Goal: Task Accomplishment & Management: Manage account settings

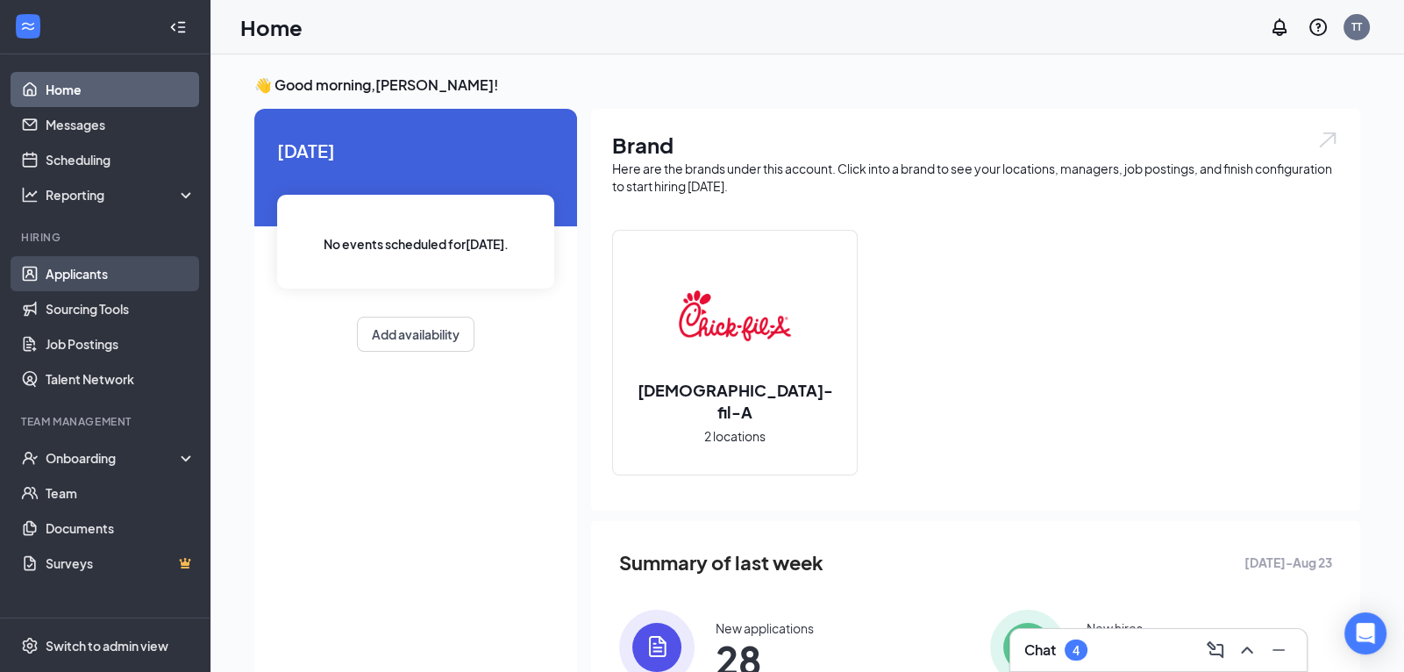
click at [104, 269] on link "Applicants" at bounding box center [121, 273] width 150 height 35
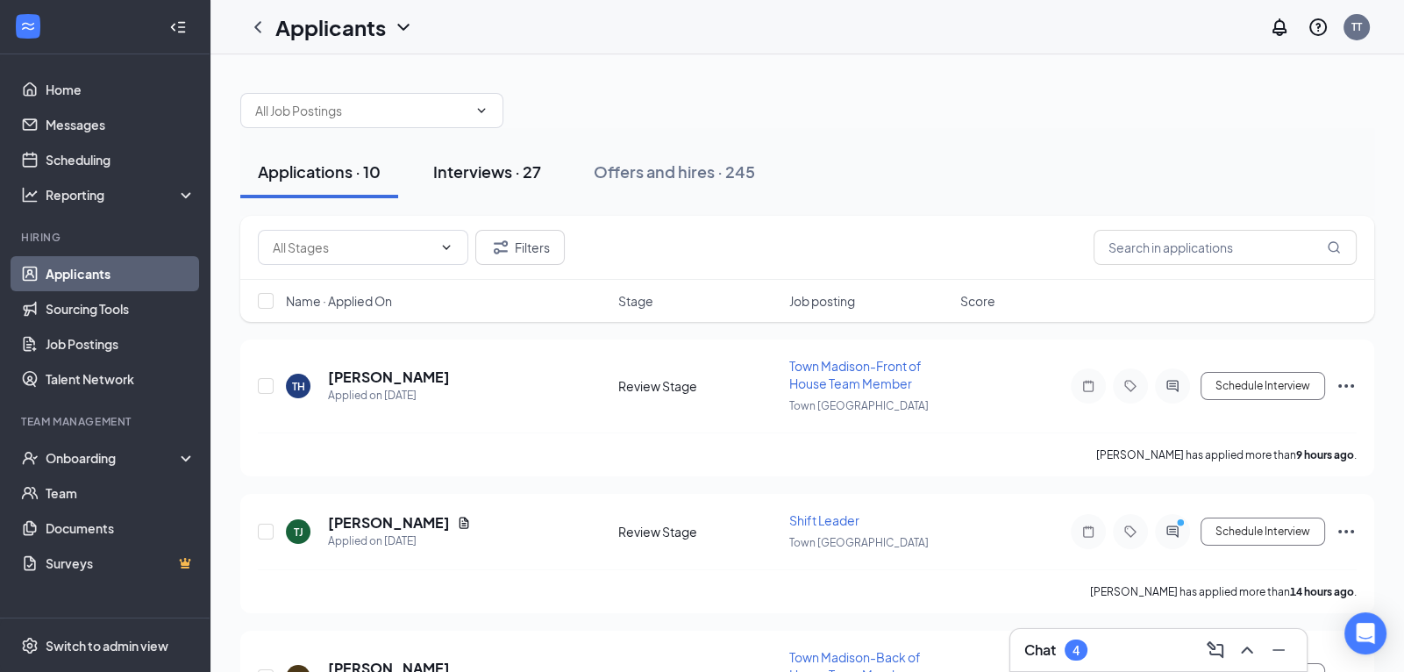
click at [506, 173] on div "Interviews · 27" at bounding box center [487, 171] width 108 height 22
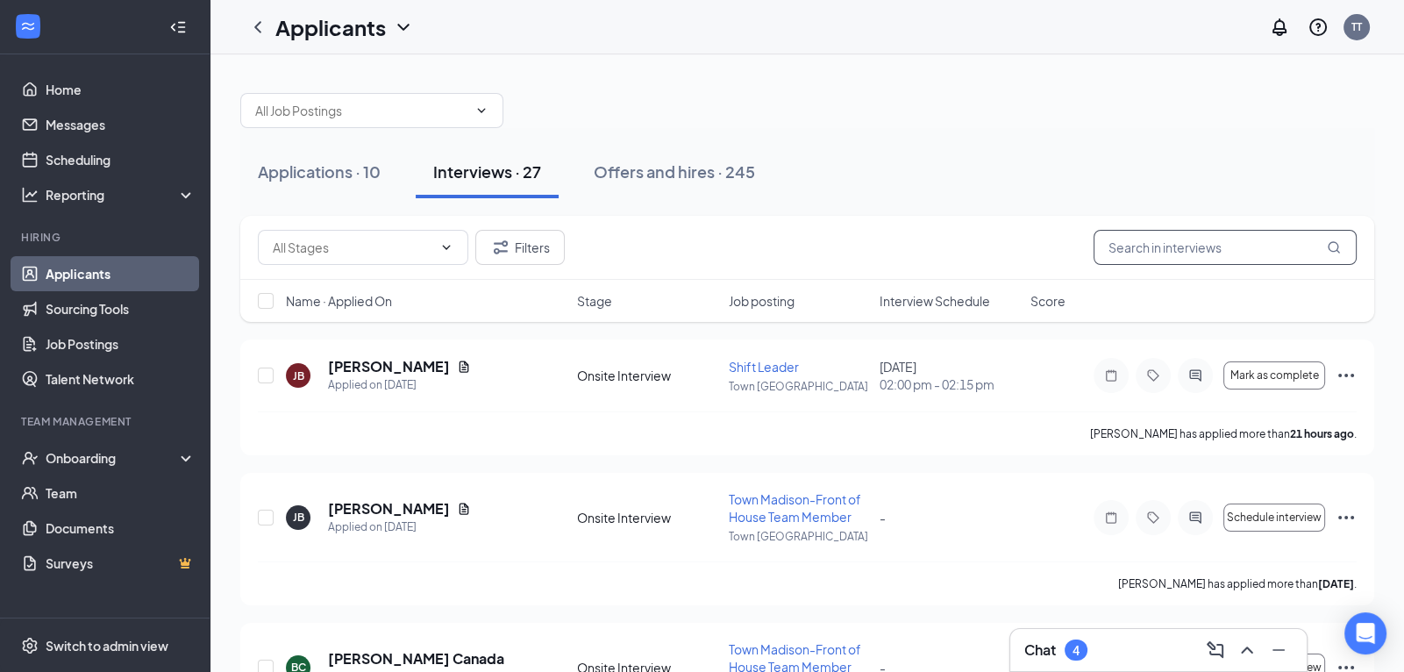
click at [1167, 245] on input "text" at bounding box center [1225, 247] width 263 height 35
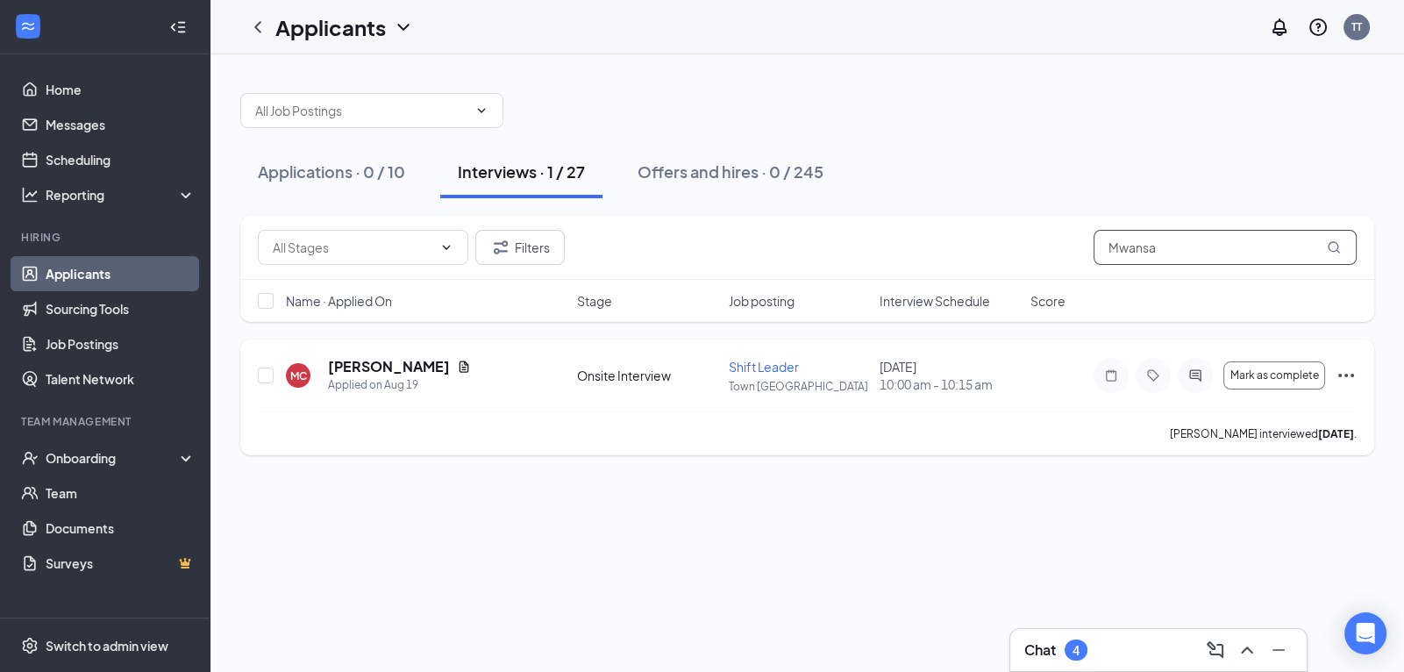
type input "Mwansa"
click at [1340, 374] on icon "Ellipses" at bounding box center [1346, 376] width 16 height 4
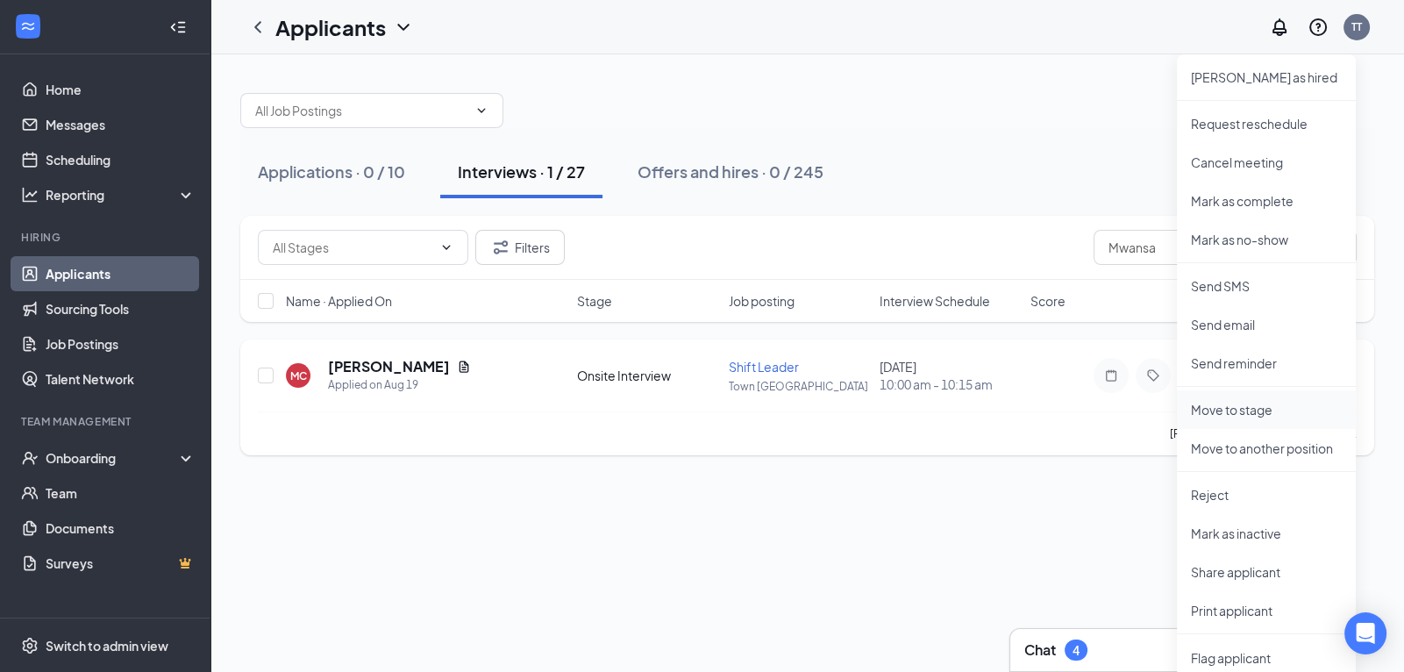
click at [1239, 412] on p "Move to stage" at bounding box center [1266, 410] width 151 height 18
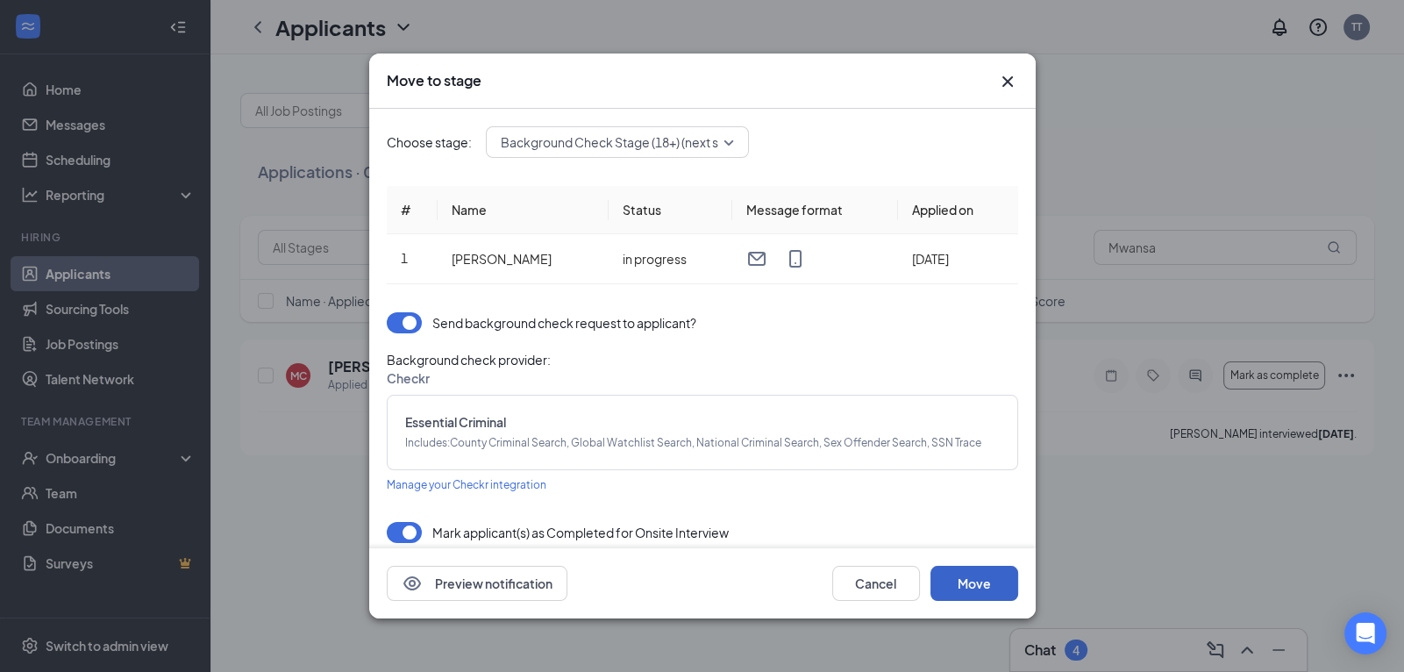
click at [972, 585] on button "Move" at bounding box center [974, 583] width 88 height 35
